Goal: Task Accomplishment & Management: Use online tool/utility

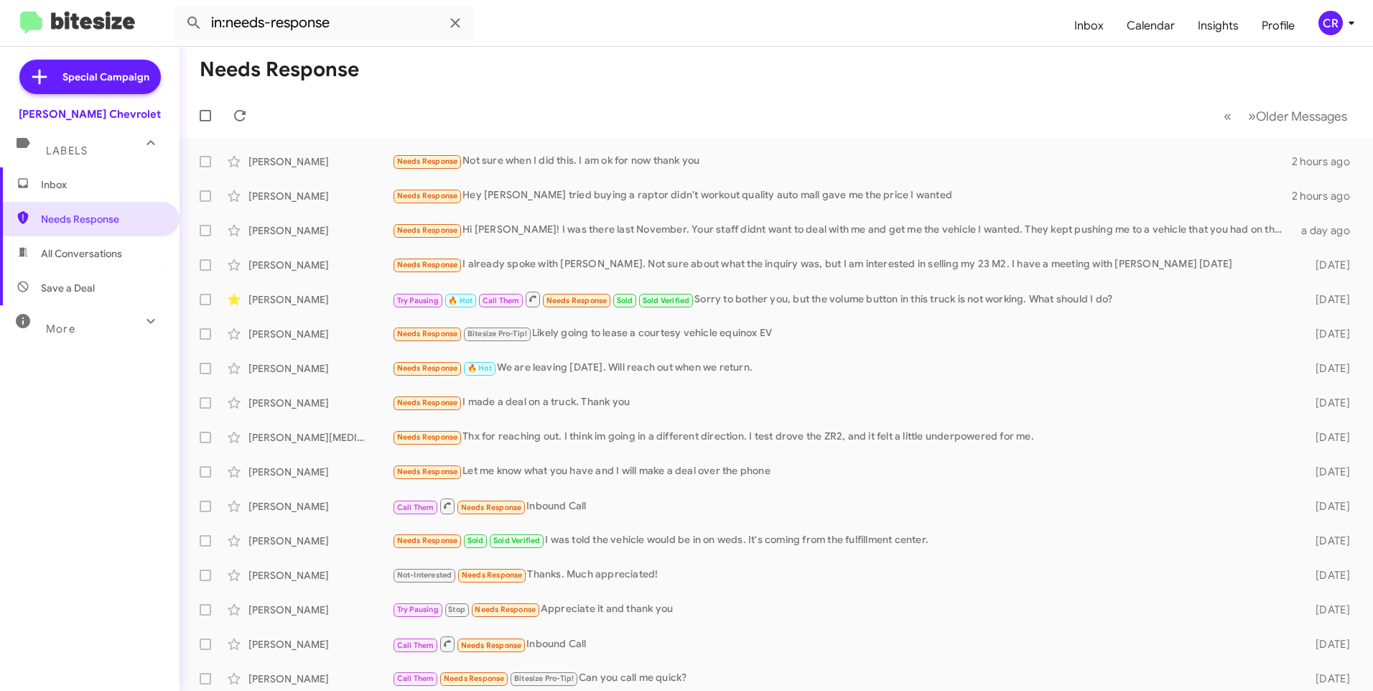
click at [65, 251] on span "All Conversations" at bounding box center [81, 253] width 81 height 14
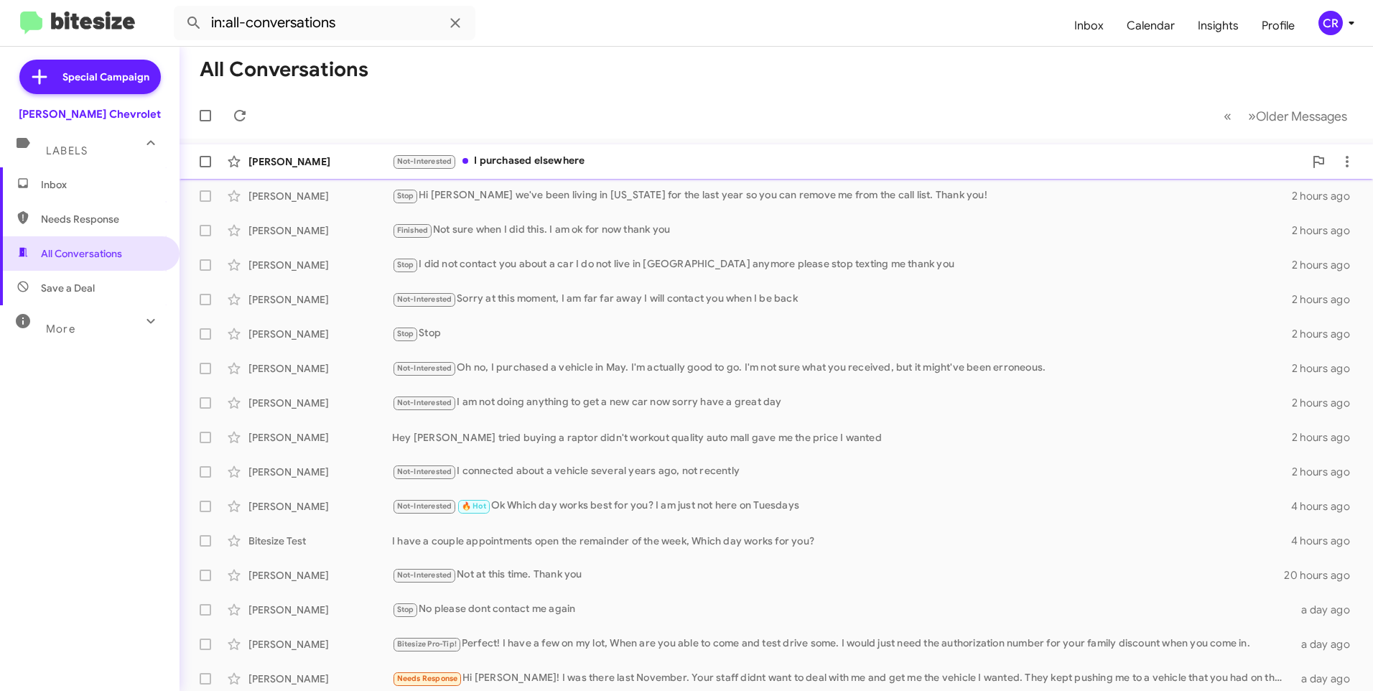
click at [519, 159] on div "Not-Interested I purchased elsewhere" at bounding box center [848, 161] width 912 height 17
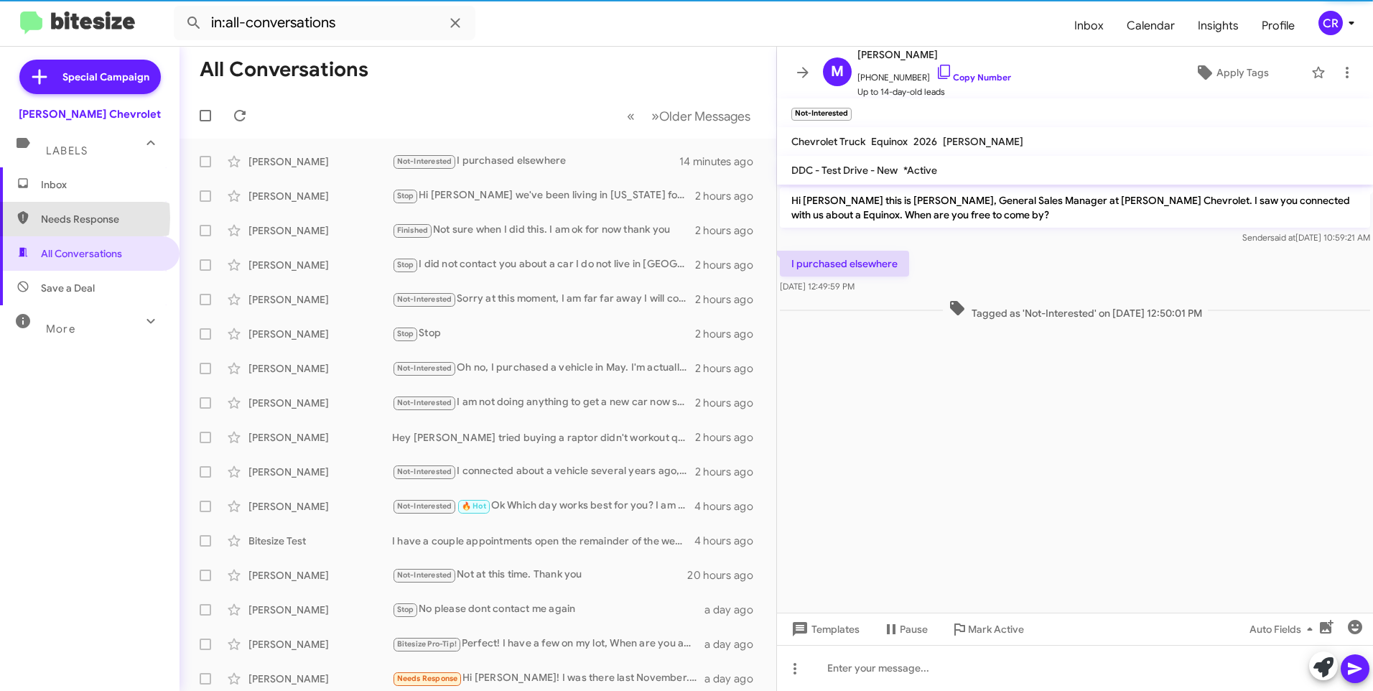
click at [44, 218] on span "Needs Response" at bounding box center [102, 219] width 122 height 14
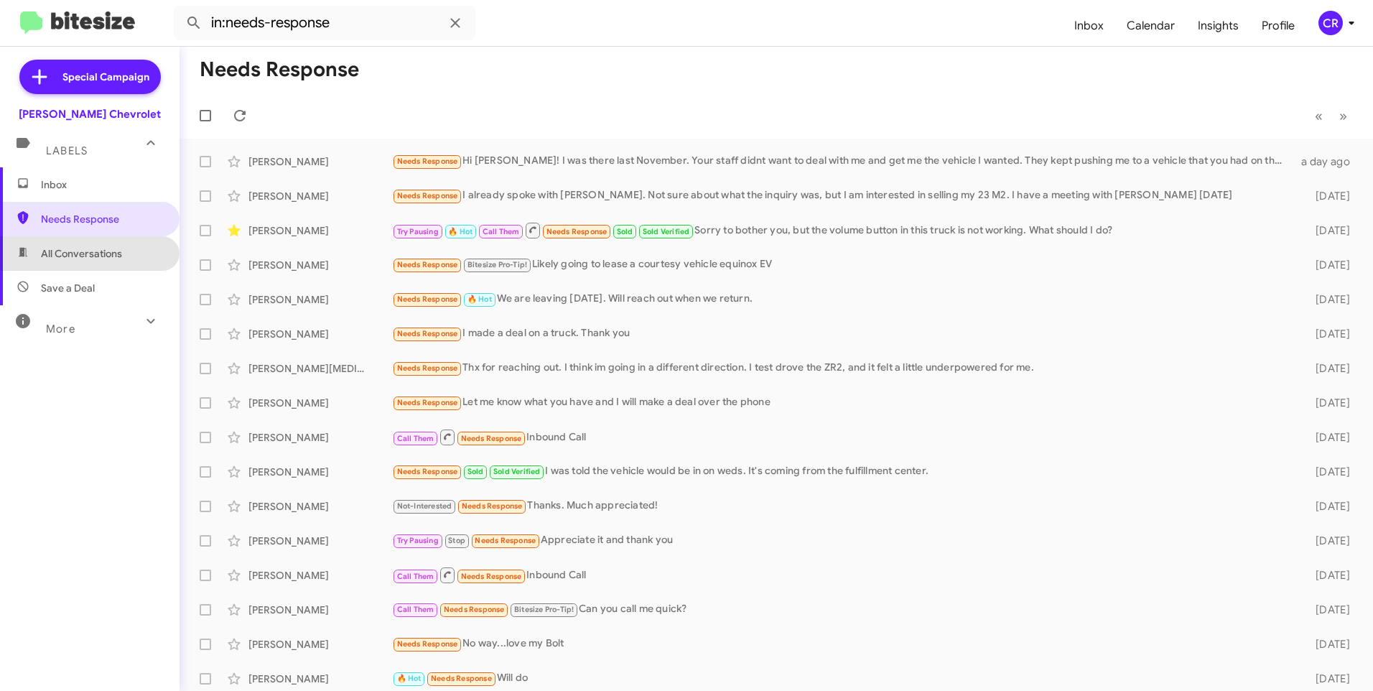
click at [108, 266] on span "All Conversations" at bounding box center [89, 253] width 179 height 34
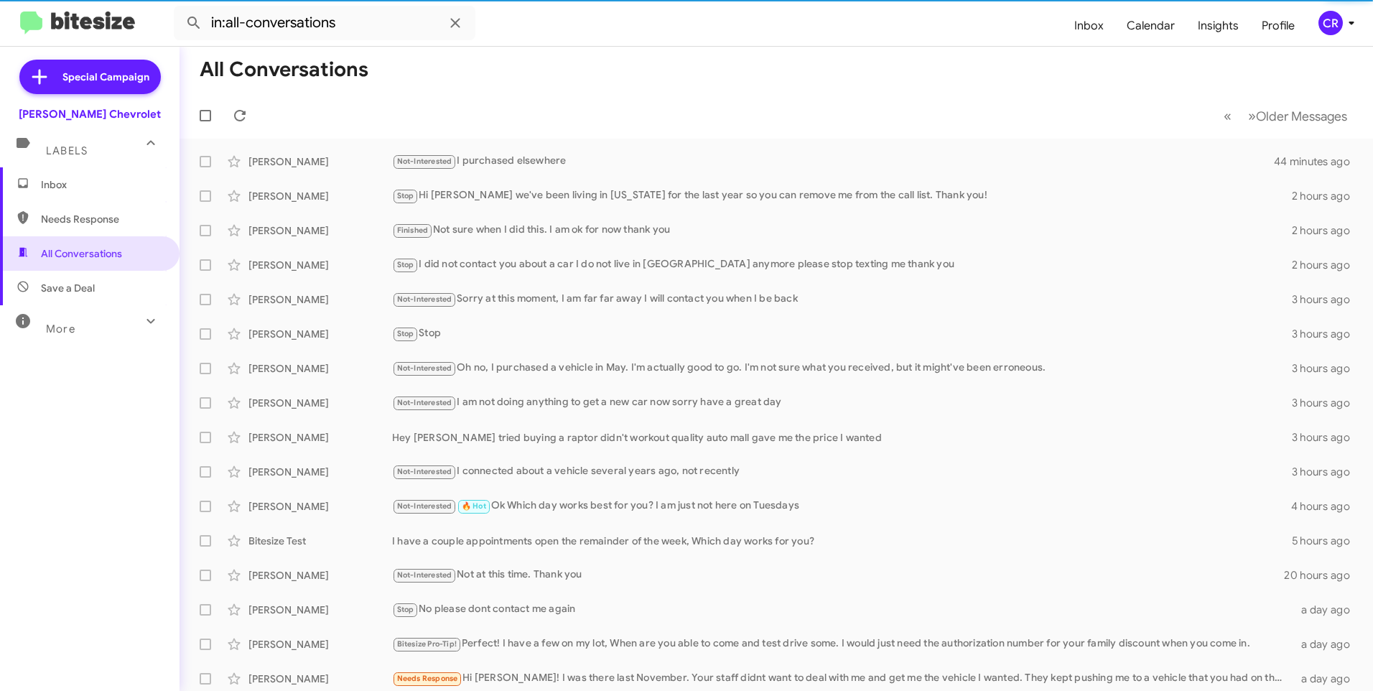
click at [97, 224] on span "Needs Response" at bounding box center [102, 219] width 122 height 14
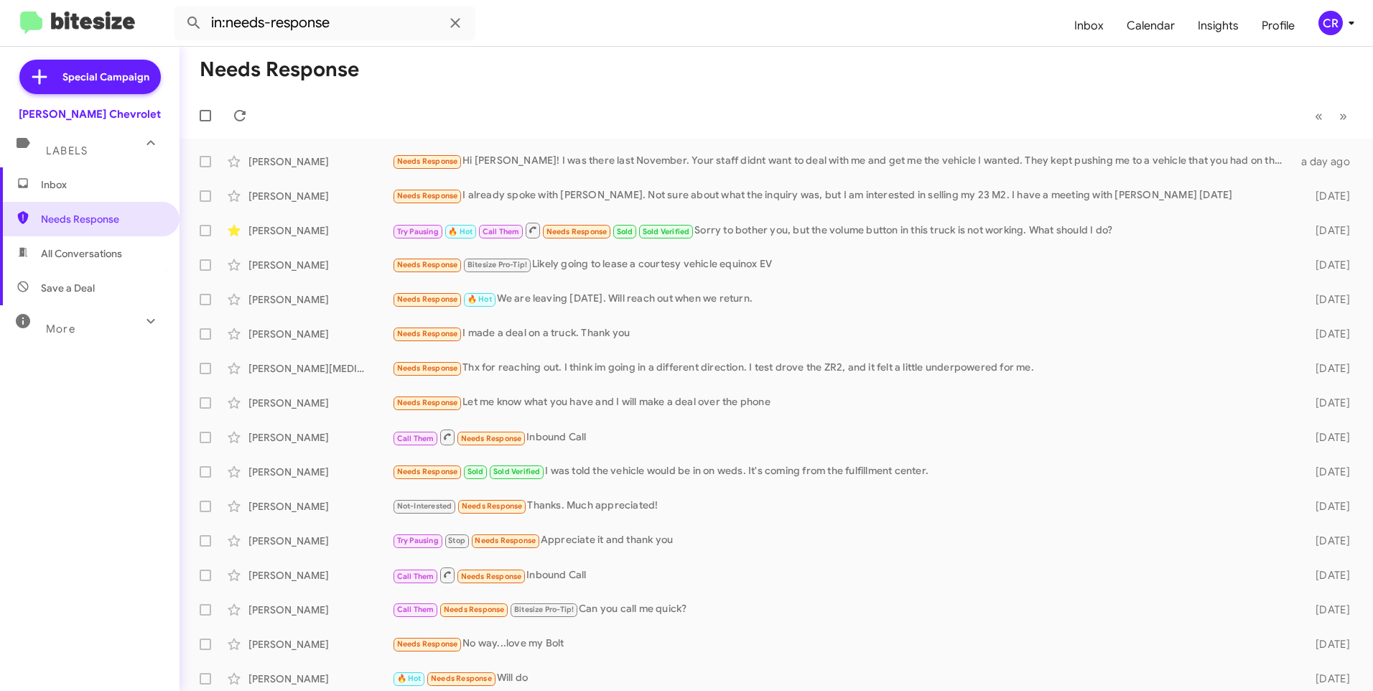
click at [73, 287] on span "Save a Deal" at bounding box center [68, 288] width 54 height 14
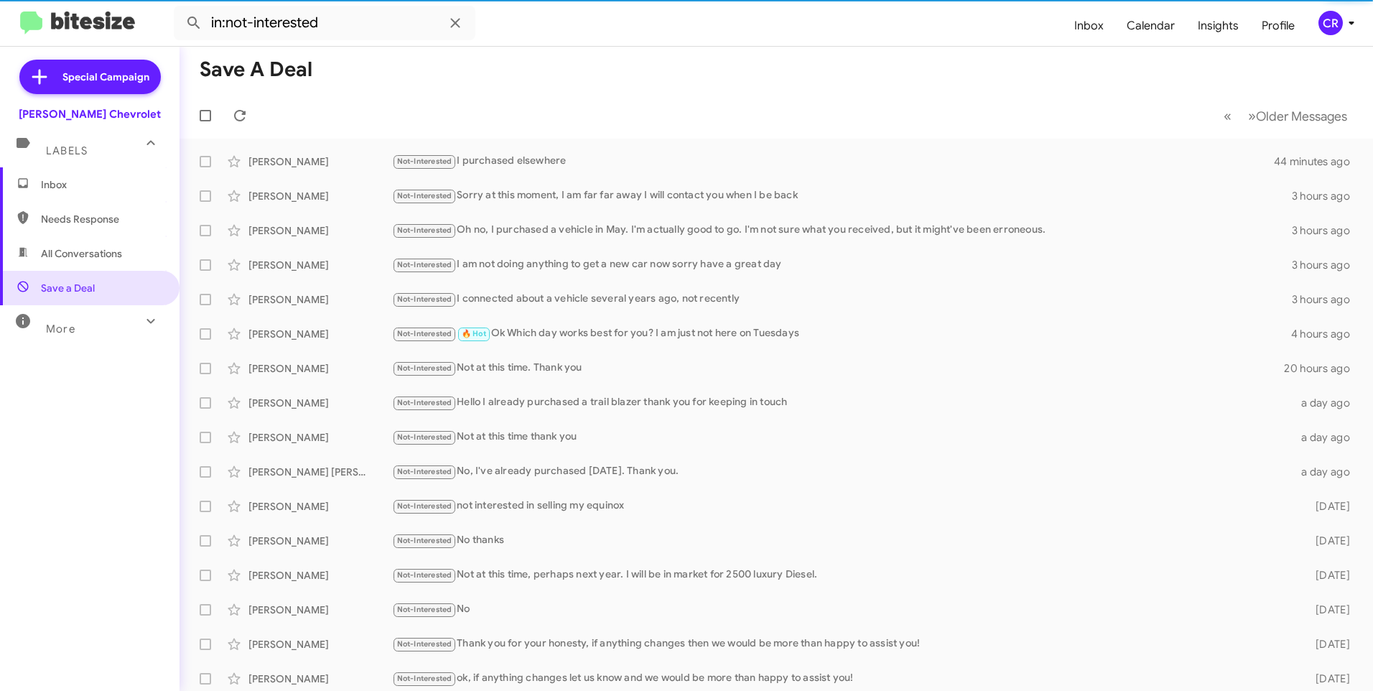
click at [92, 219] on span "Needs Response" at bounding box center [102, 219] width 122 height 14
type input "in:needs-response"
